Goal: Information Seeking & Learning: Learn about a topic

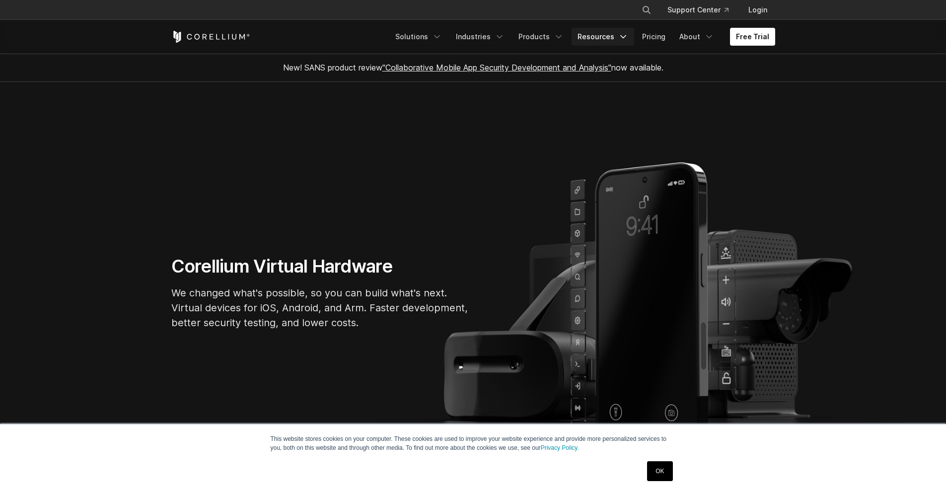
click at [619, 36] on link "Resources" at bounding box center [603, 37] width 63 height 18
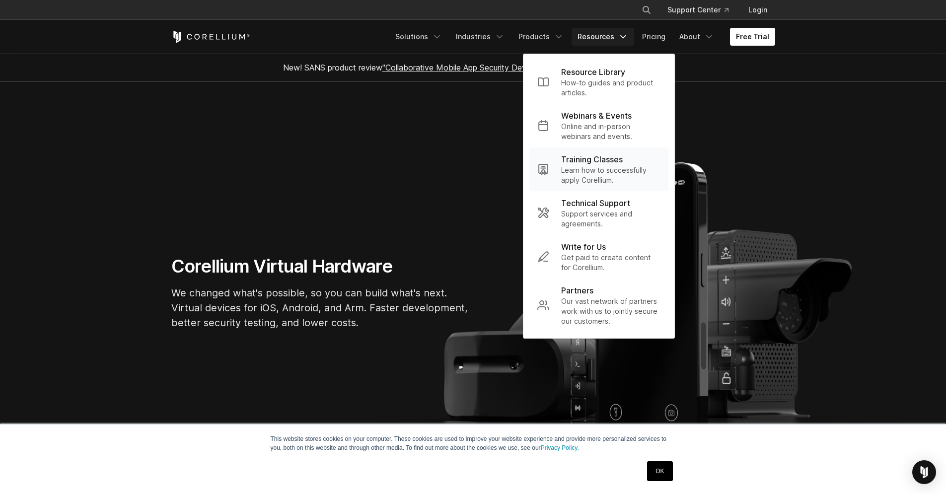
click at [624, 166] on p "Learn how to successfully apply Corellium." at bounding box center [610, 175] width 99 height 20
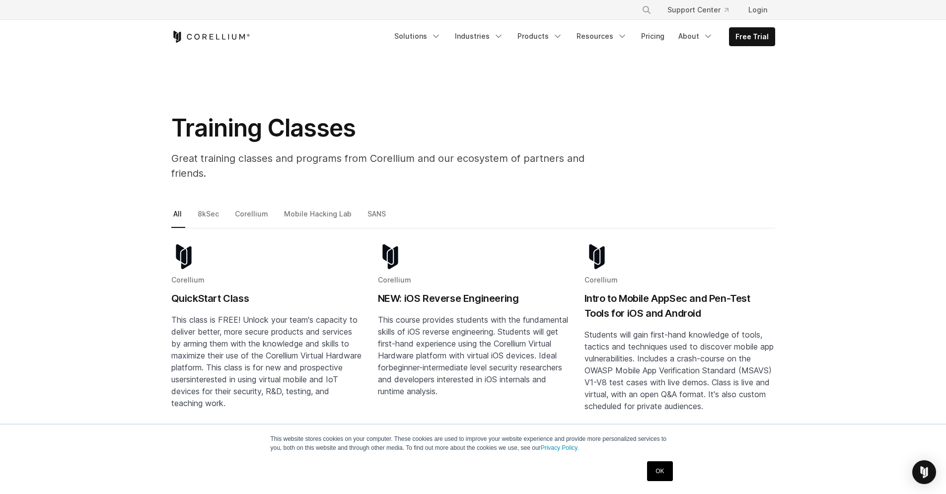
click at [663, 477] on link "OK" at bounding box center [659, 471] width 25 height 20
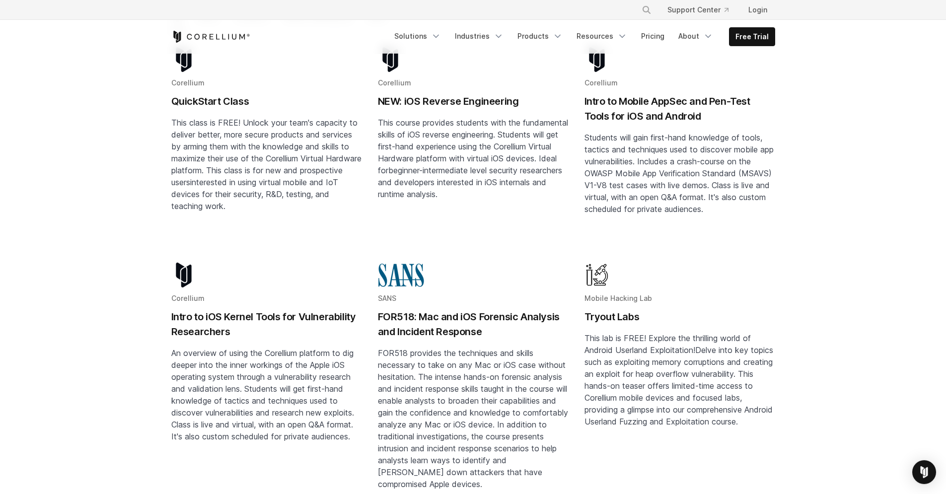
scroll to position [127, 0]
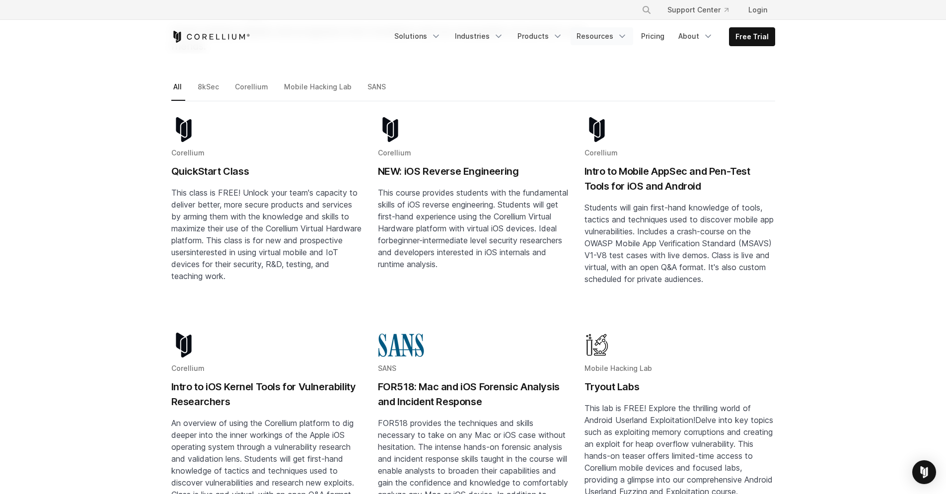
click at [622, 37] on icon "Navigation Menu" at bounding box center [622, 36] width 10 height 10
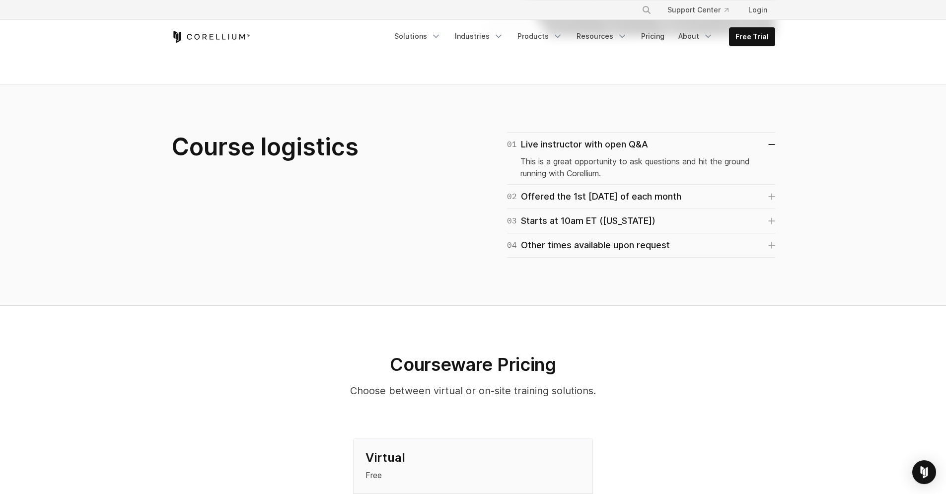
scroll to position [532, 0]
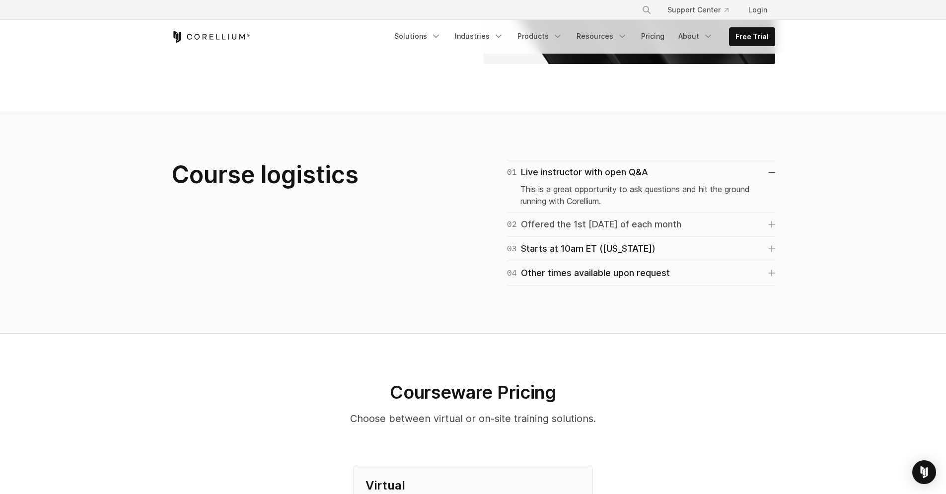
click at [602, 218] on div "02 Offered the 1st Tuesday of each month" at bounding box center [594, 225] width 174 height 14
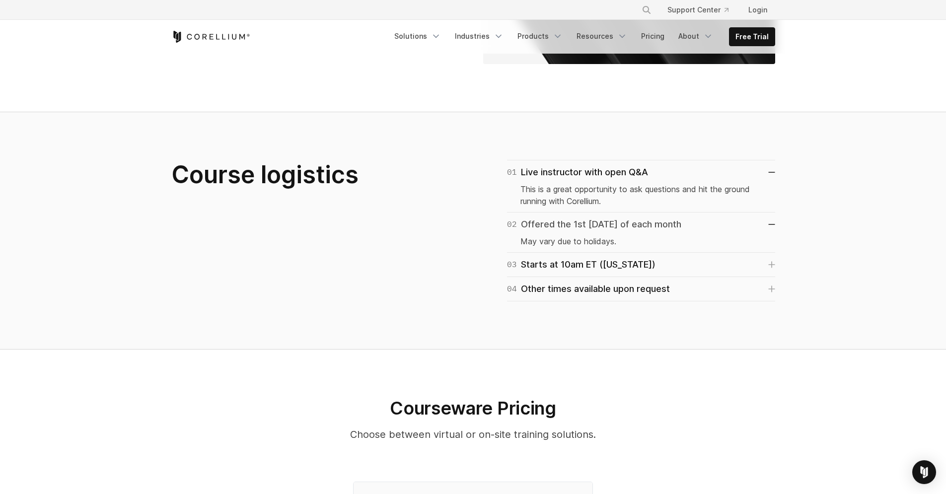
click at [602, 218] on div "02 Offered the 1st Tuesday of each month" at bounding box center [594, 225] width 174 height 14
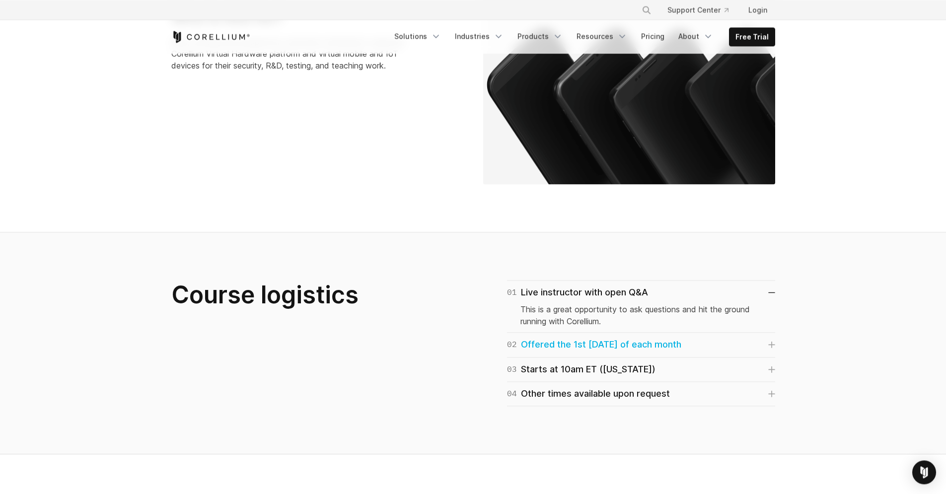
scroll to position [326, 0]
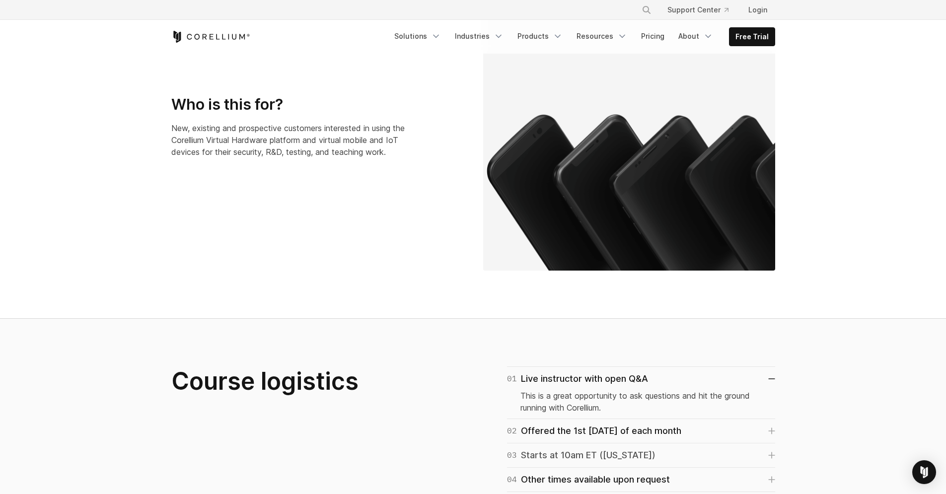
click at [597, 448] on div "03 Starts at 10am ET (New York)" at bounding box center [581, 455] width 148 height 14
click at [596, 489] on div "04 Other times available upon request" at bounding box center [588, 496] width 163 height 14
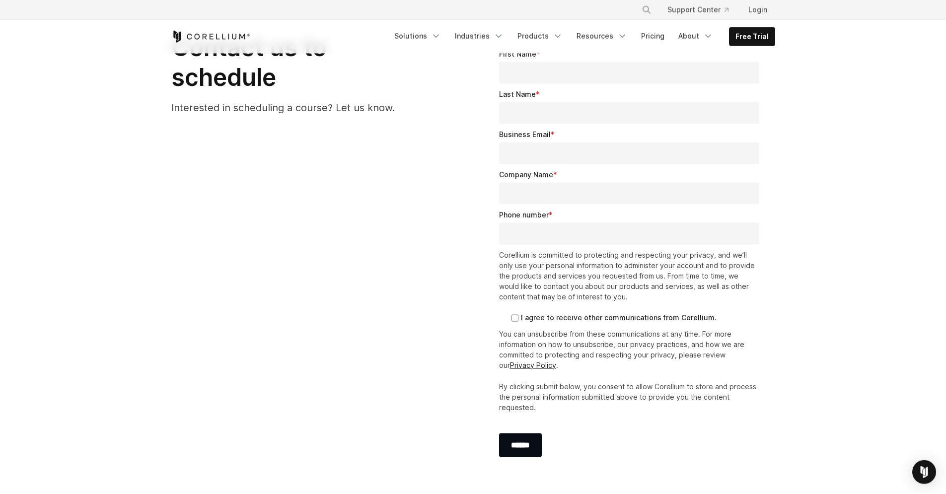
scroll to position [1399, 0]
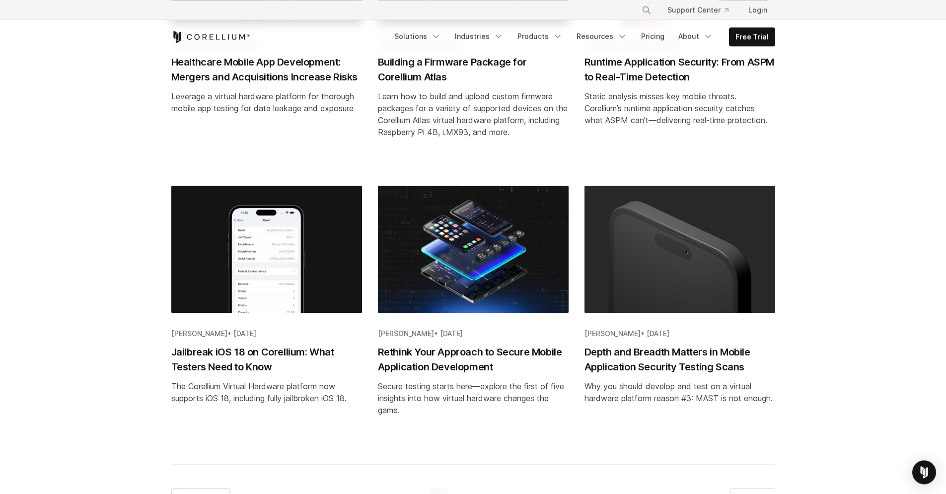
scroll to position [1033, 0]
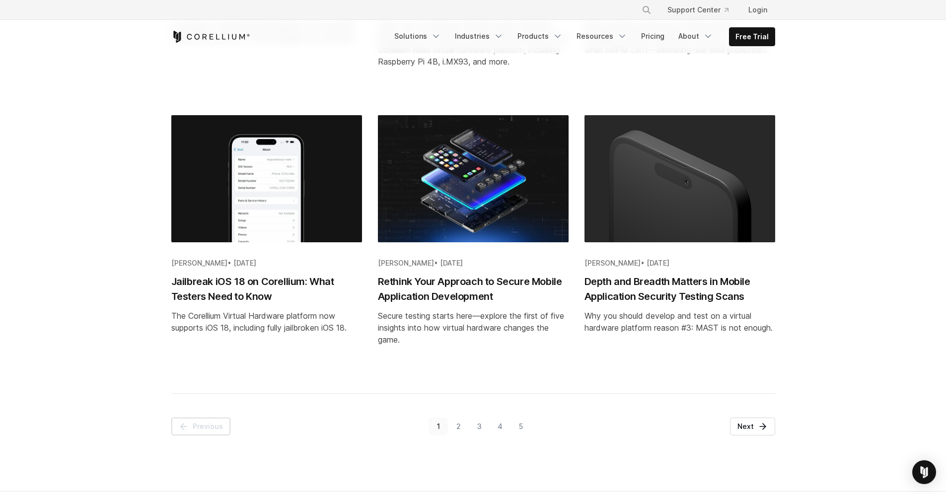
click at [458, 427] on link "2" at bounding box center [458, 427] width 21 height 18
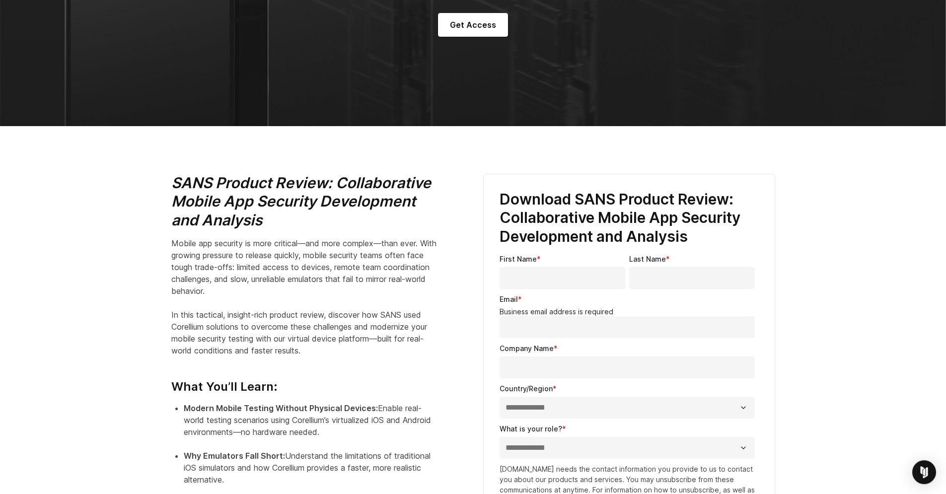
scroll to position [254, 0]
